Goal: Task Accomplishment & Management: Use online tool/utility

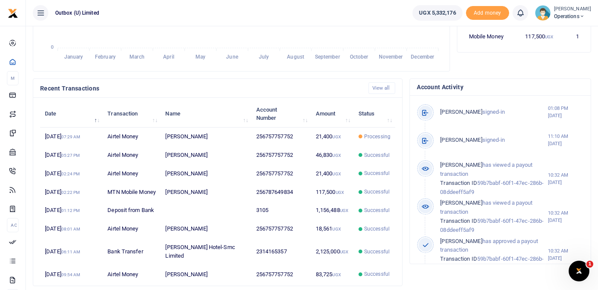
scroll to position [235, 0]
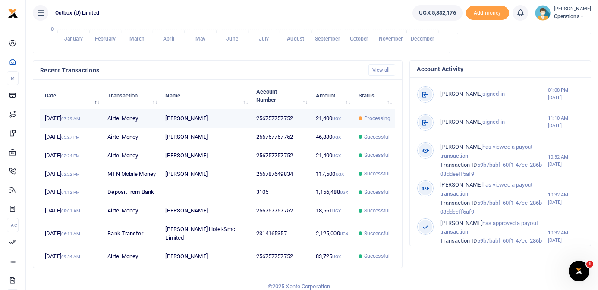
click at [314, 121] on td "21,400 UGX" at bounding box center [332, 119] width 43 height 19
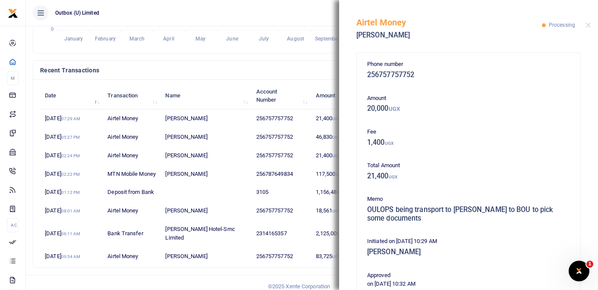
click at [324, 16] on ul "Outbox (U) Limited" at bounding box center [215, 13] width 379 height 26
click at [590, 26] on button "Close" at bounding box center [588, 25] width 6 height 6
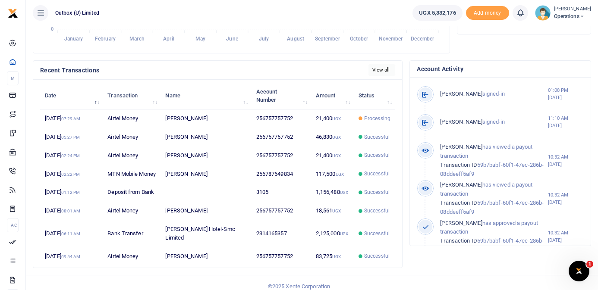
click at [381, 72] on link "View all" at bounding box center [381, 70] width 27 height 12
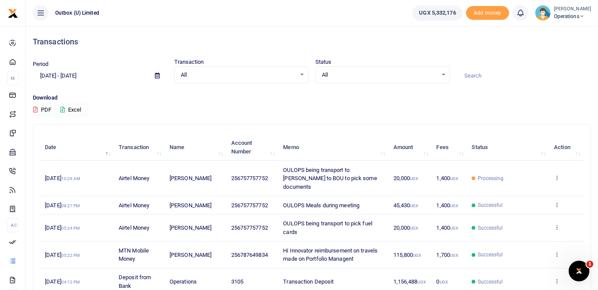
click at [79, 109] on button "Excel" at bounding box center [70, 110] width 35 height 15
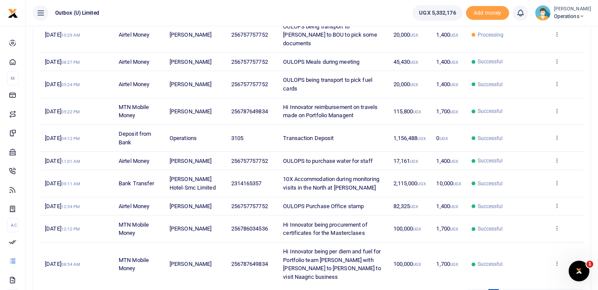
scroll to position [168, 0]
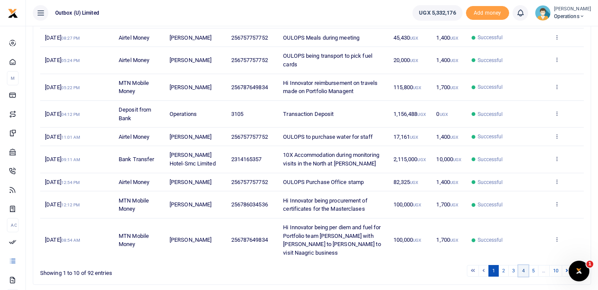
click at [522, 265] on link "4" at bounding box center [523, 271] width 10 height 12
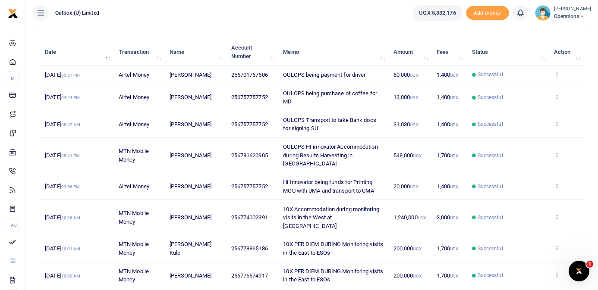
scroll to position [94, 0]
